Goal: Browse casually

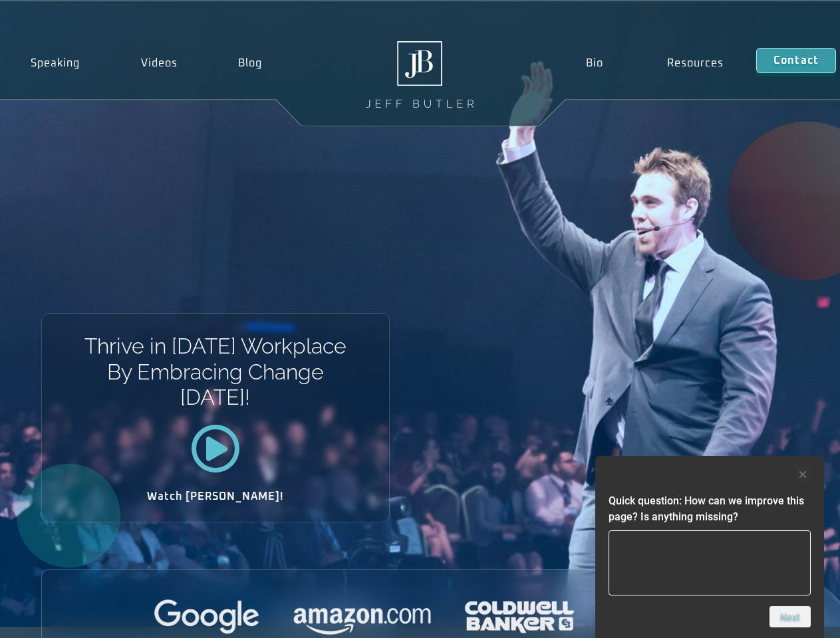
click at [419, 319] on div "Thrive in [DATE] Workplace By Embracing Change [DATE]! Watch [PERSON_NAME]!" at bounding box center [420, 314] width 840 height 626
click at [709, 475] on div at bounding box center [709, 475] width 202 height 16
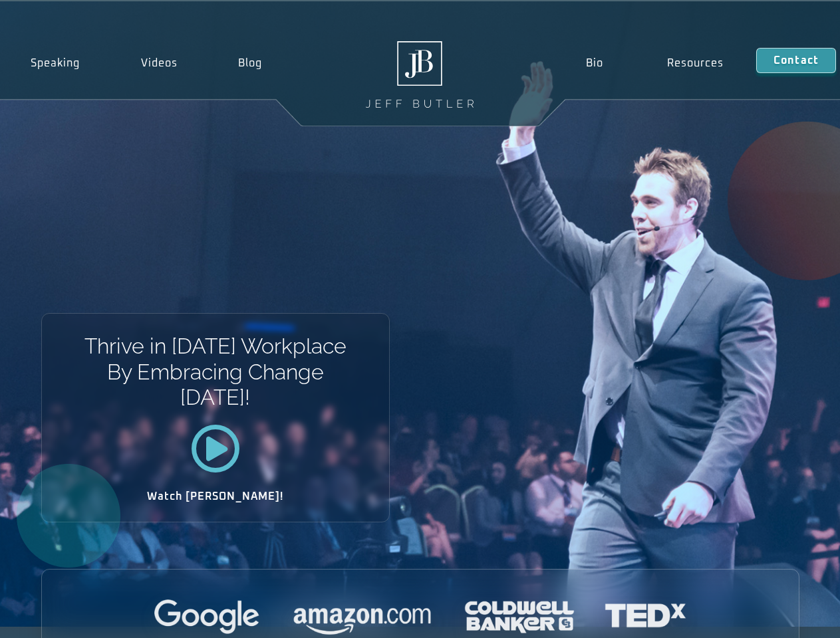
click at [790, 617] on div at bounding box center [420, 618] width 757 height 37
